Goal: Find contact information

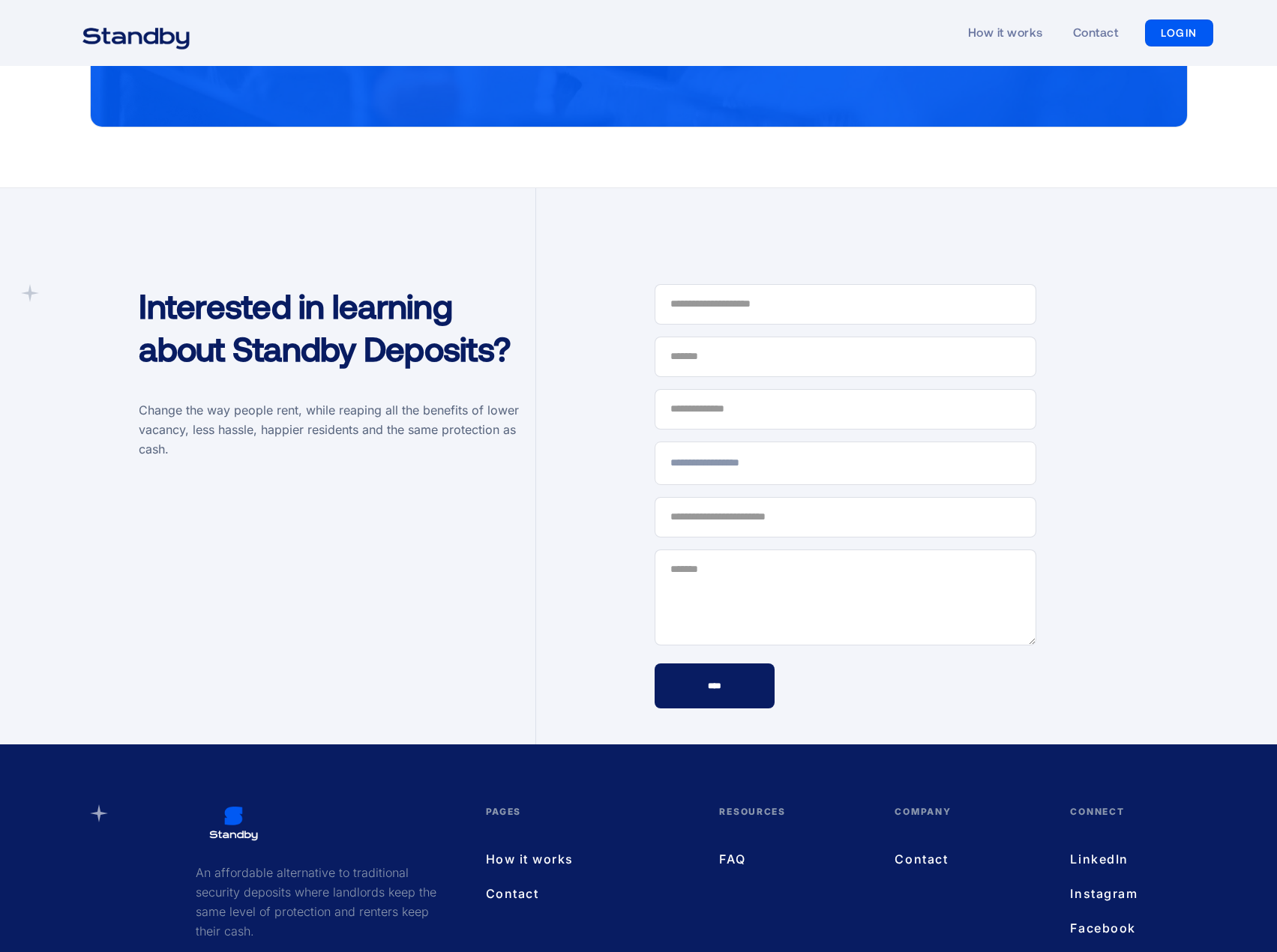
scroll to position [4656, 0]
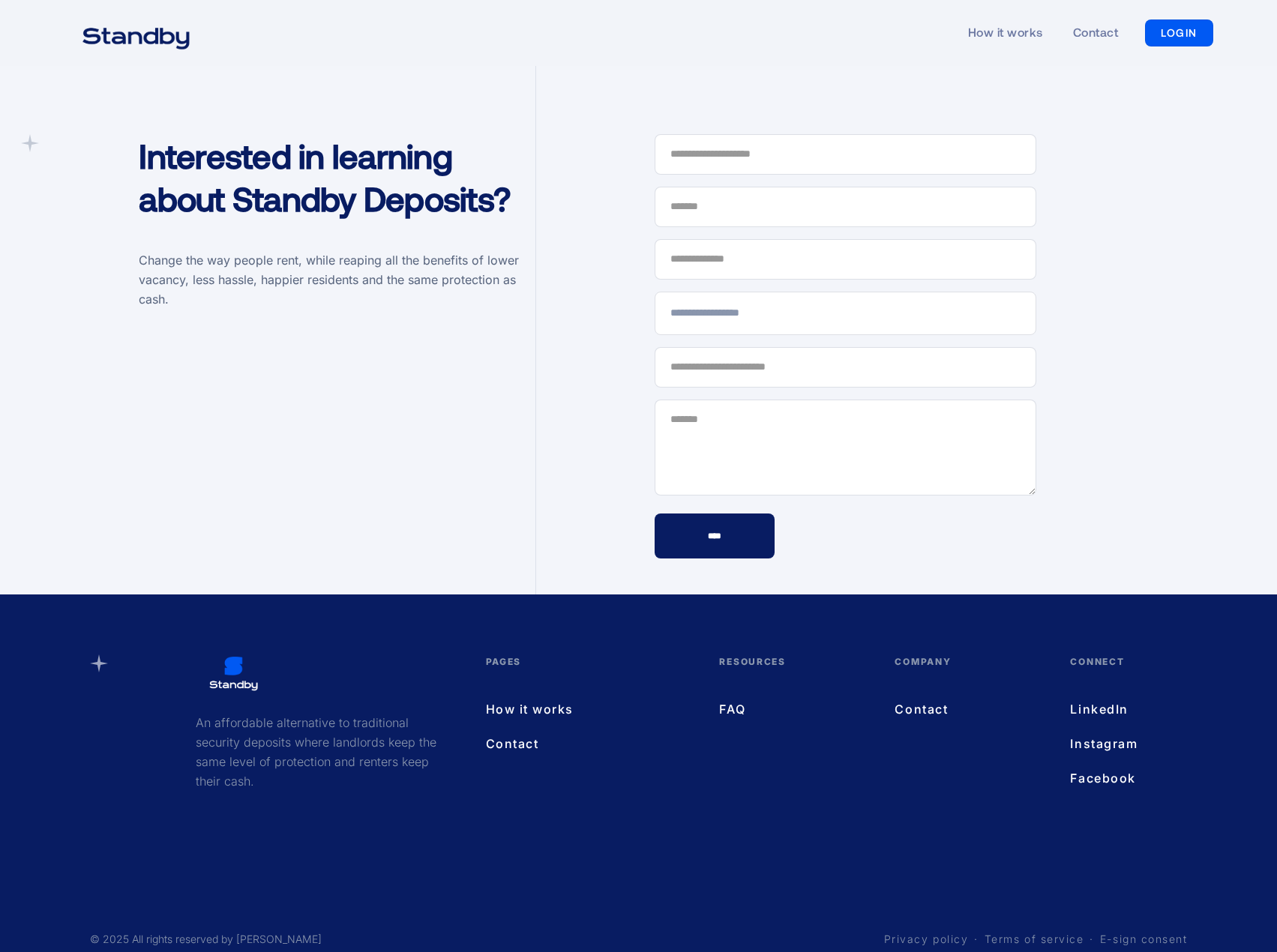
click at [929, 699] on link "Contact" at bounding box center [967, 709] width 146 height 20
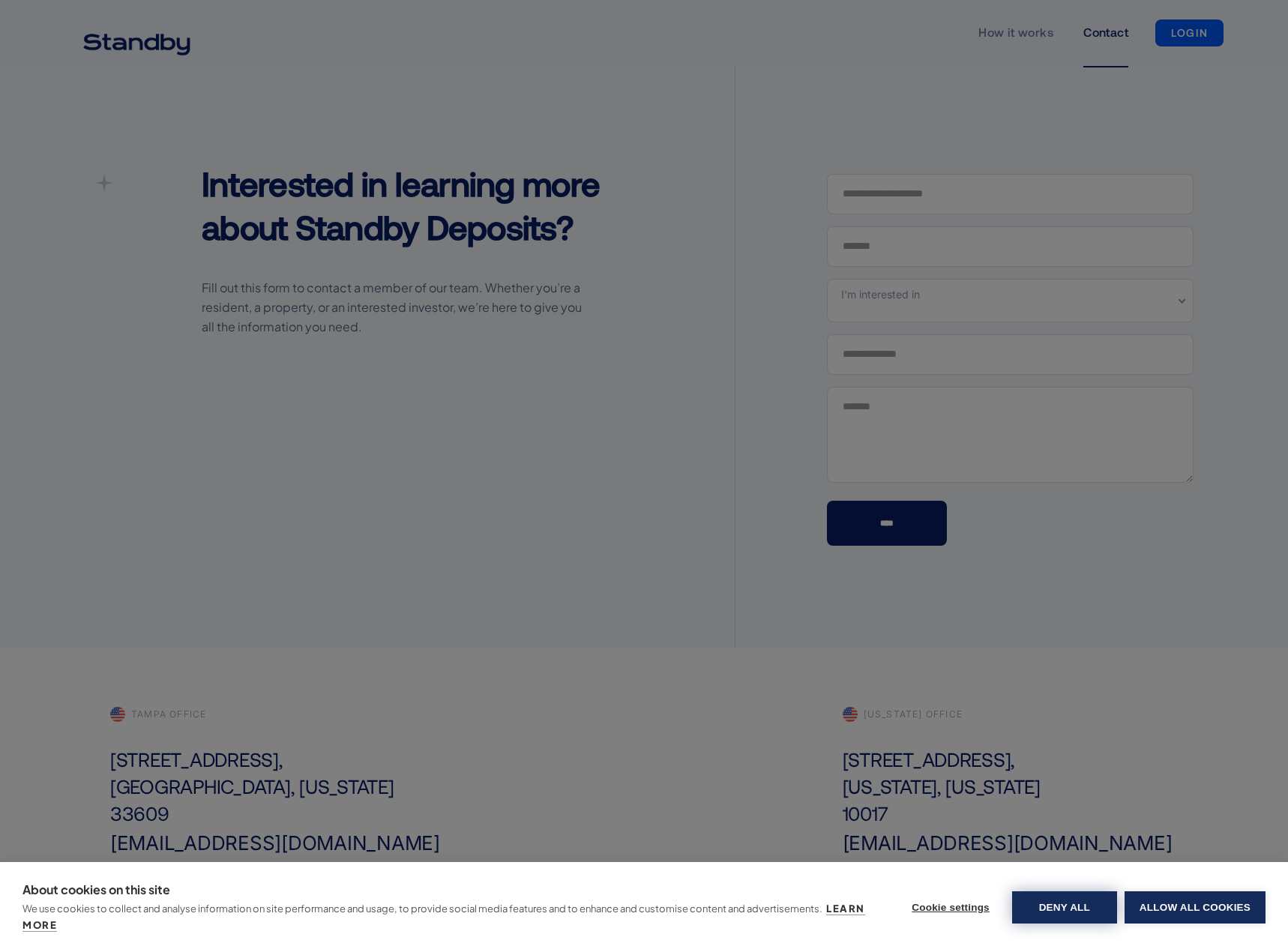
click at [1060, 902] on button "Deny all" at bounding box center [1064, 907] width 105 height 32
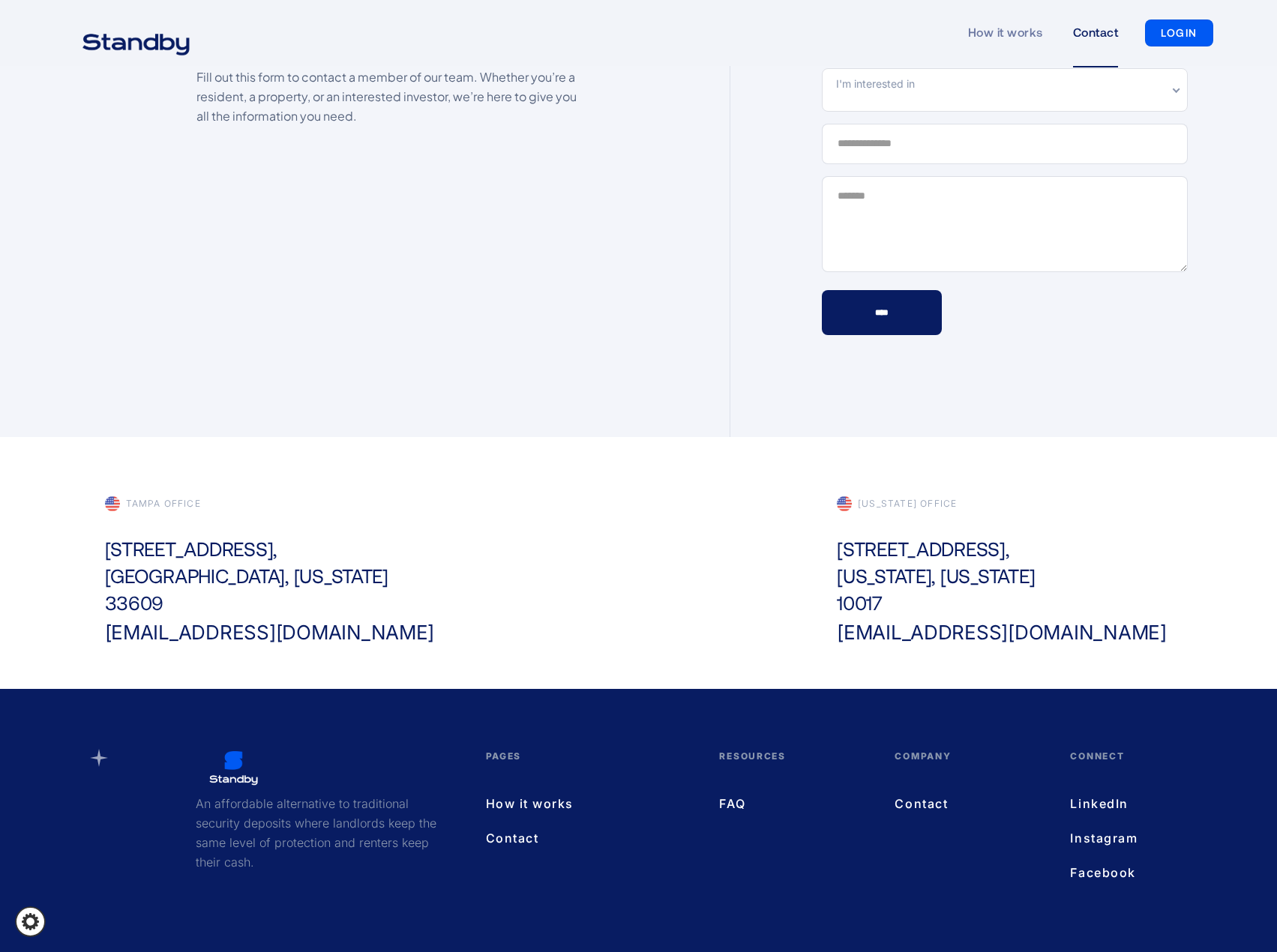
scroll to position [300, 0]
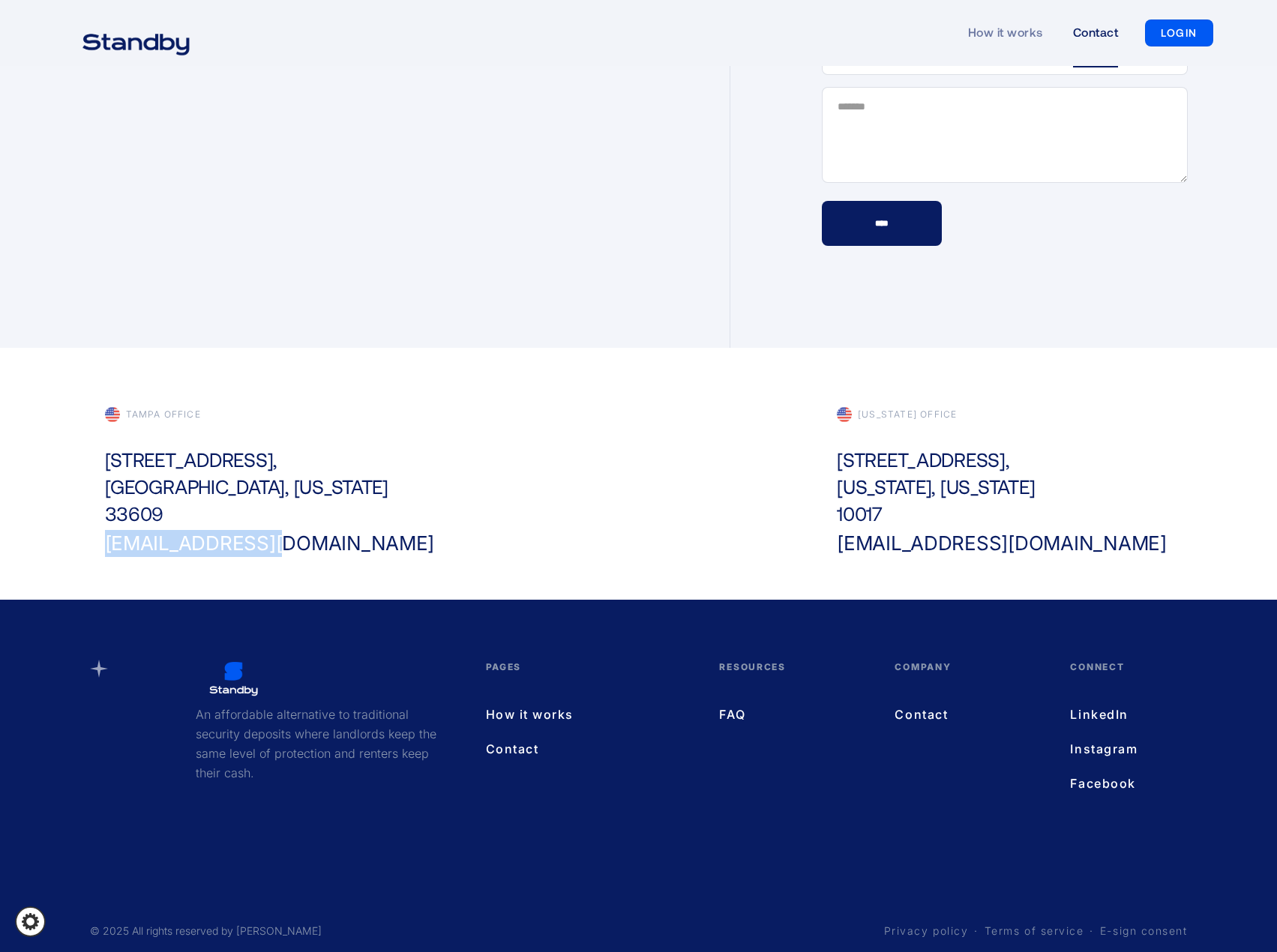
drag, startPoint x: 279, startPoint y: 541, endPoint x: 256, endPoint y: 547, distance: 23.8
click at [256, 547] on div "Tampa office [STREET_ADDRESS][US_STATE] [EMAIL_ADDRESS][DOMAIN_NAME]" at bounding box center [273, 481] width 365 height 150
copy div "[EMAIL_ADDRESS][DOMAIN_NAME]"
